Goal: Download file/media

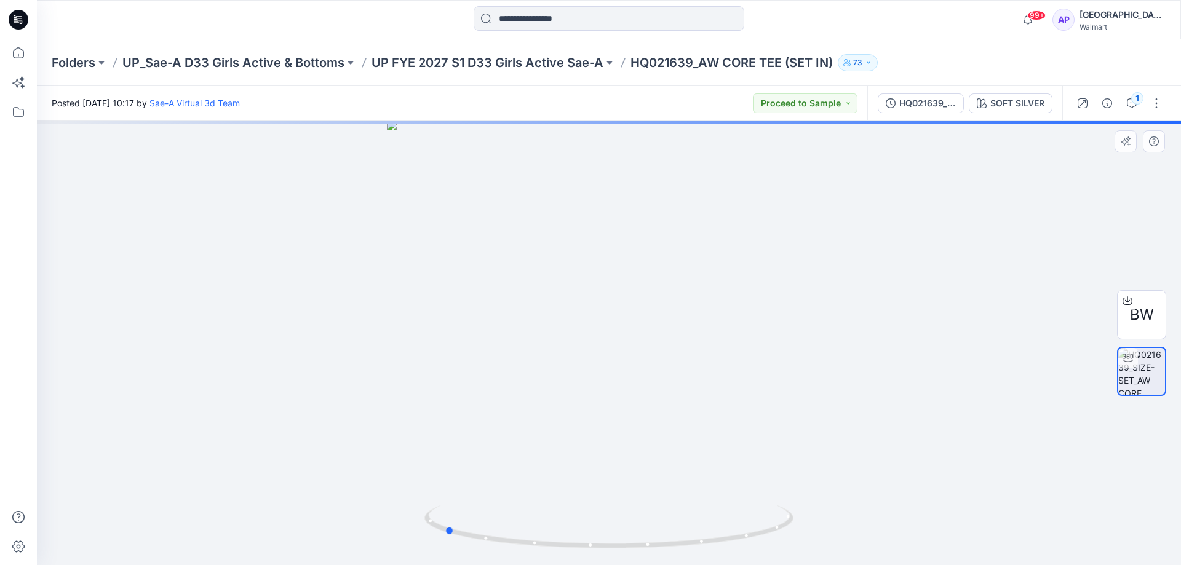
drag, startPoint x: 695, startPoint y: 546, endPoint x: 848, endPoint y: 224, distance: 356.2
click at [538, 534] on icon at bounding box center [610, 528] width 372 height 46
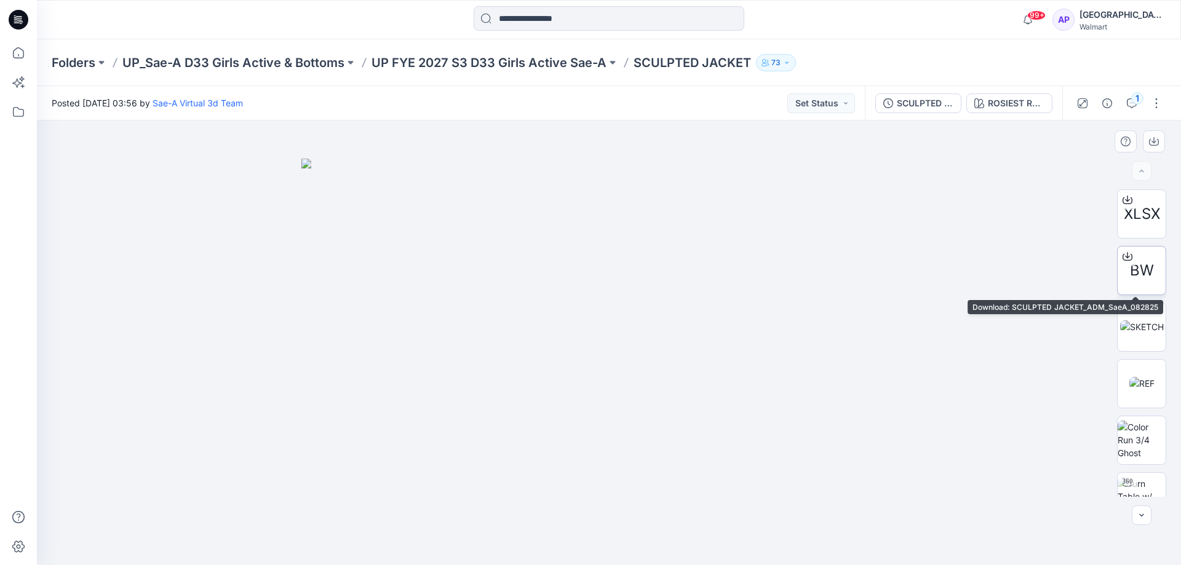
click at [1147, 267] on span "BW" at bounding box center [1141, 270] width 24 height 22
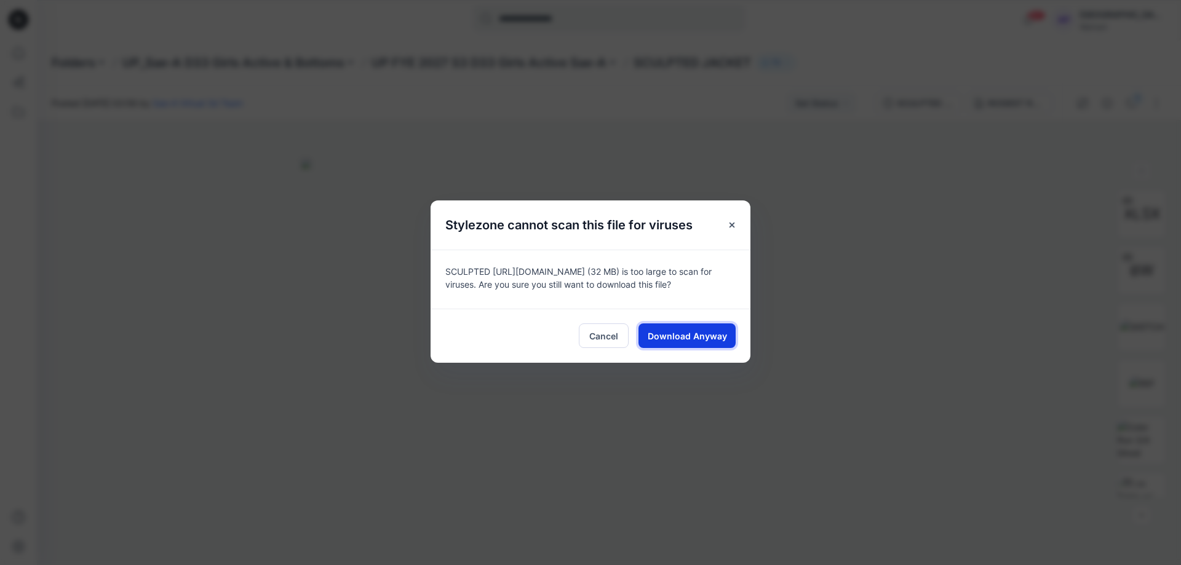
click at [702, 338] on span "Download Anyway" at bounding box center [686, 336] width 79 height 13
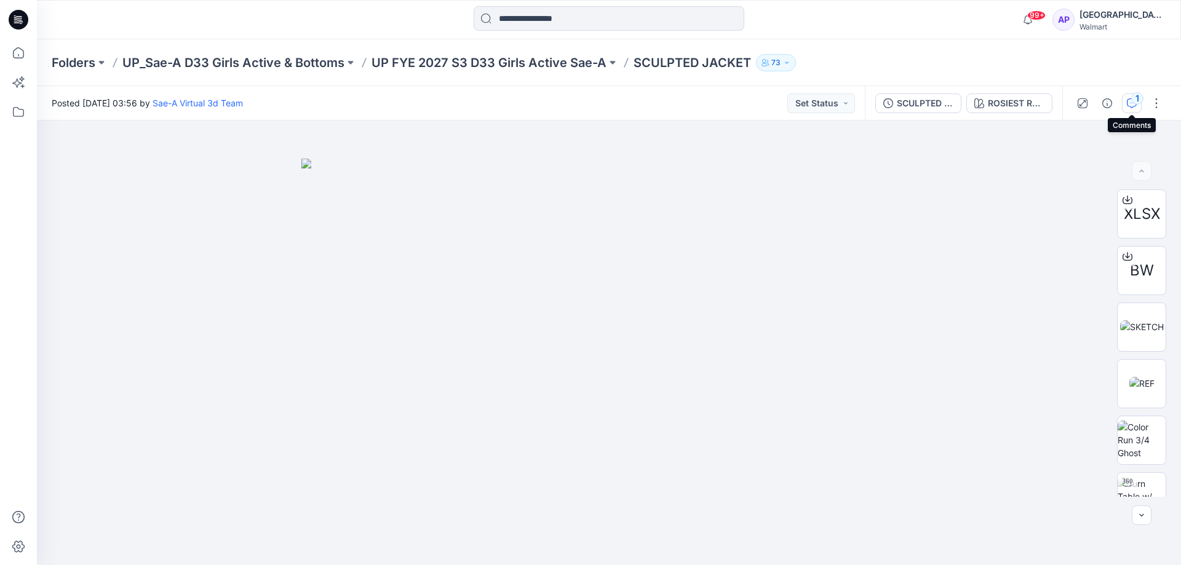
click at [1126, 95] on button "1" at bounding box center [1131, 103] width 20 height 20
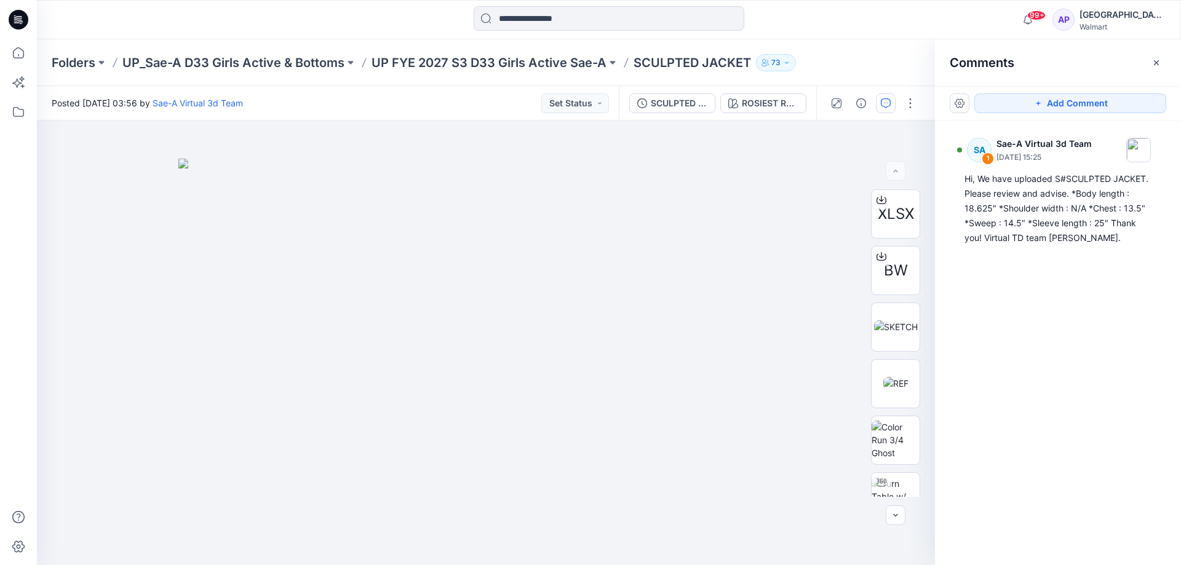
click at [1158, 59] on icon "button" at bounding box center [1156, 63] width 10 height 10
